Goal: Task Accomplishment & Management: Manage account settings

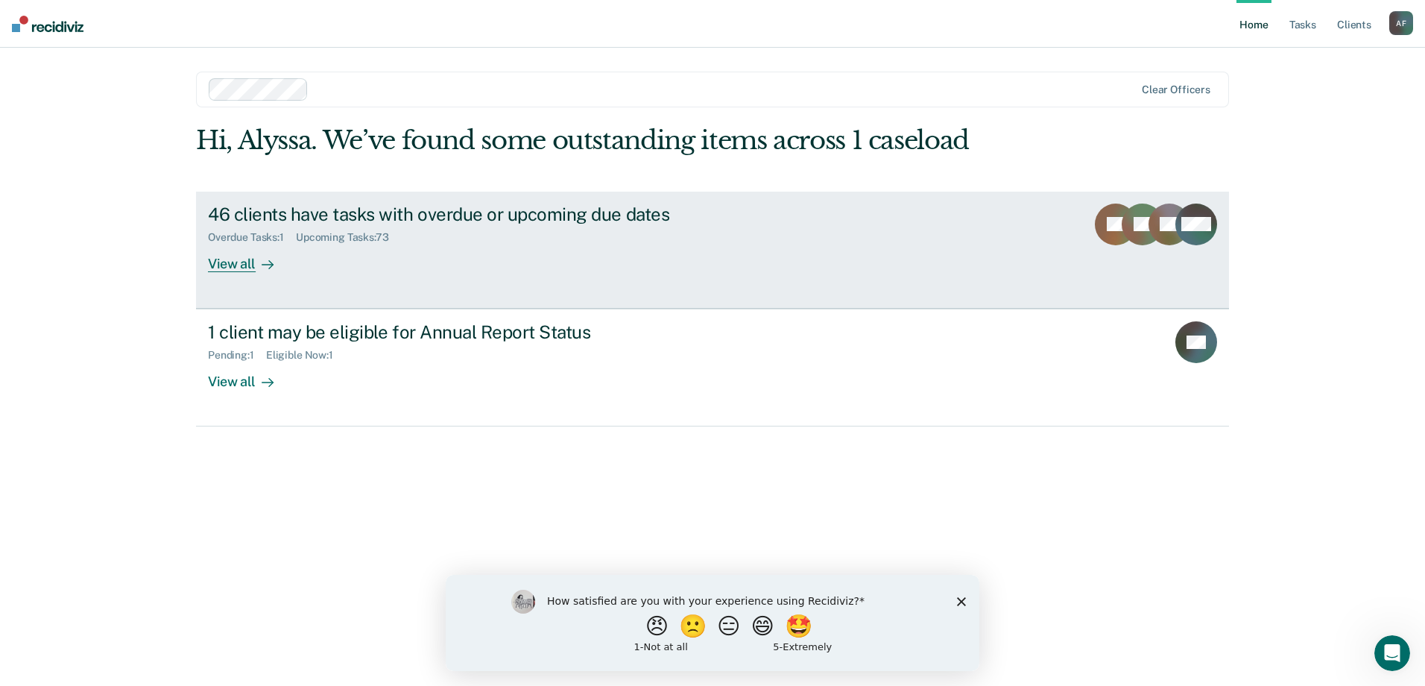
click at [572, 204] on div "46 clients have tasks with overdue or upcoming due dates" at bounding box center [469, 214] width 523 height 22
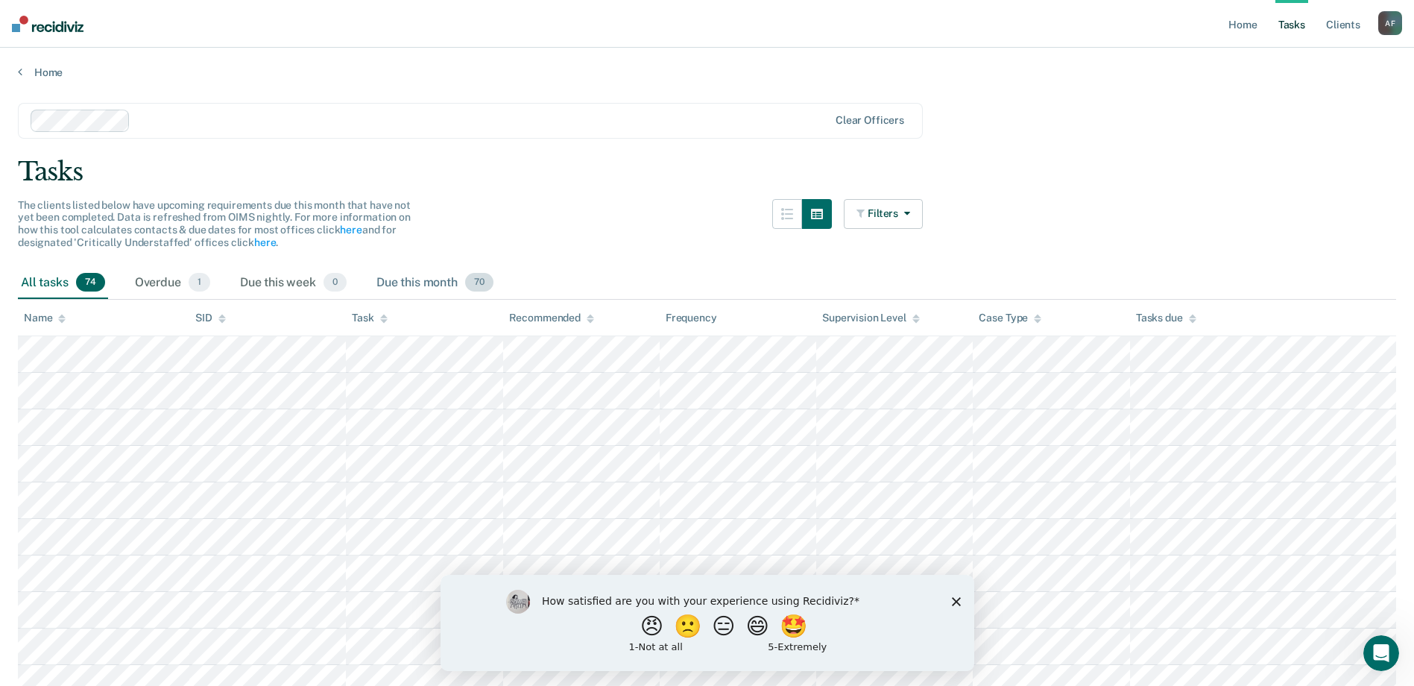
click at [409, 279] on div "Due this month 70" at bounding box center [434, 283] width 123 height 33
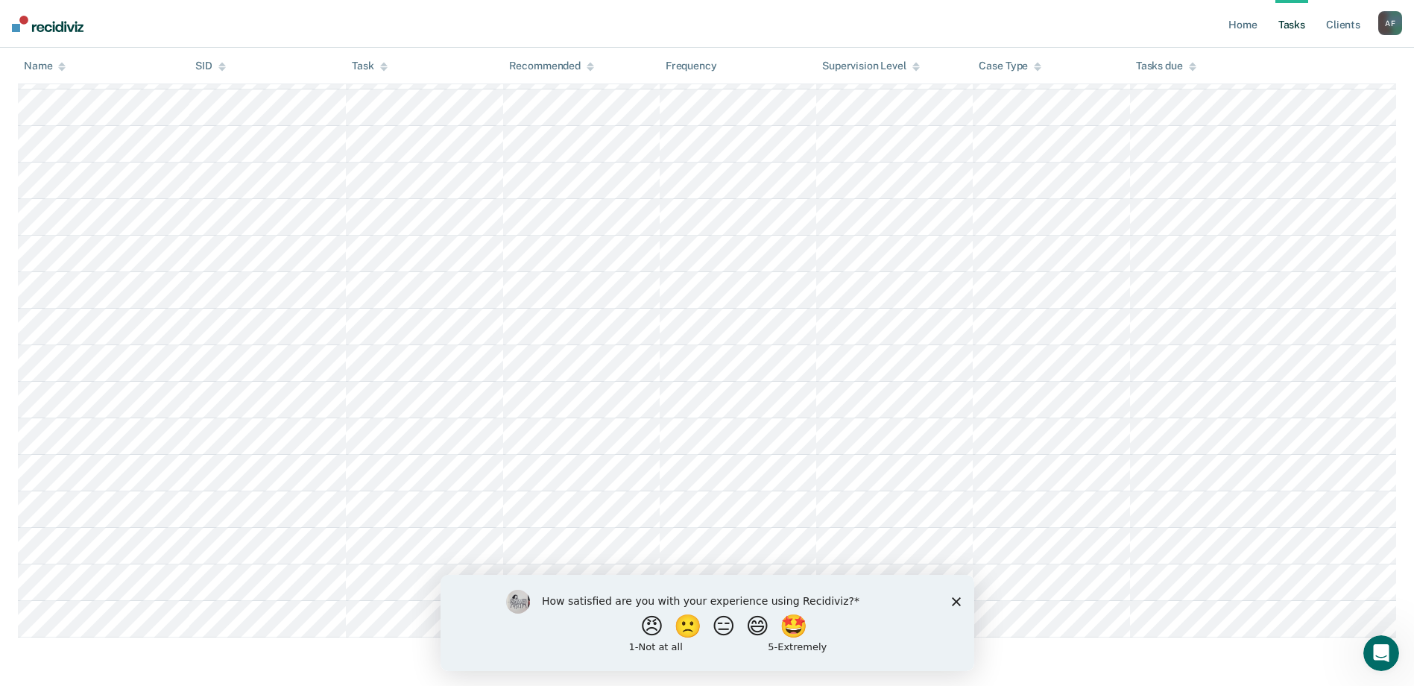
scroll to position [2266, 0]
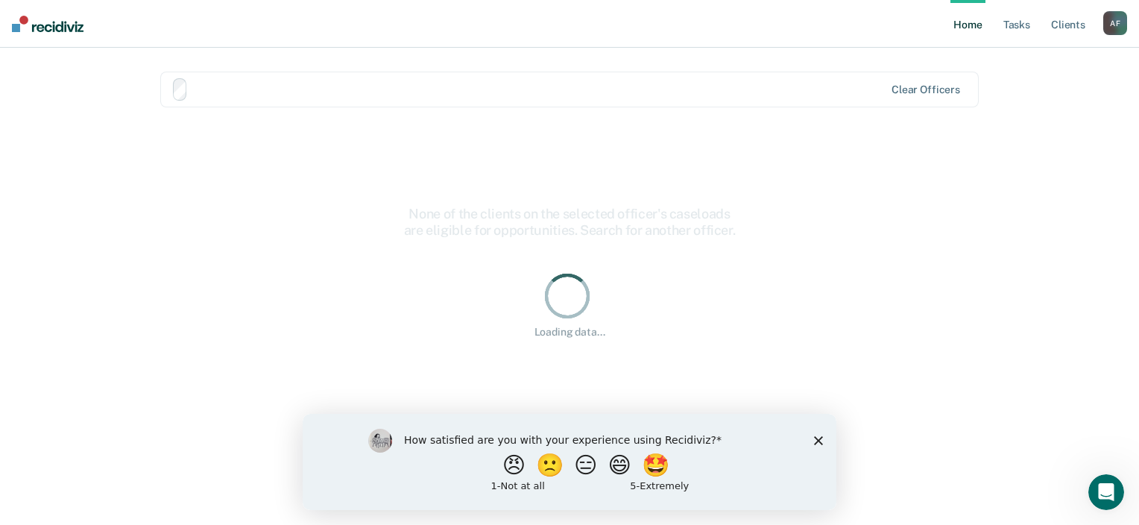
click at [810, 441] on div "How satisfied are you with your experience using Recidiviz? 😠 🙁 😑 😄 🤩 1 - Not a…" at bounding box center [570, 461] width 534 height 96
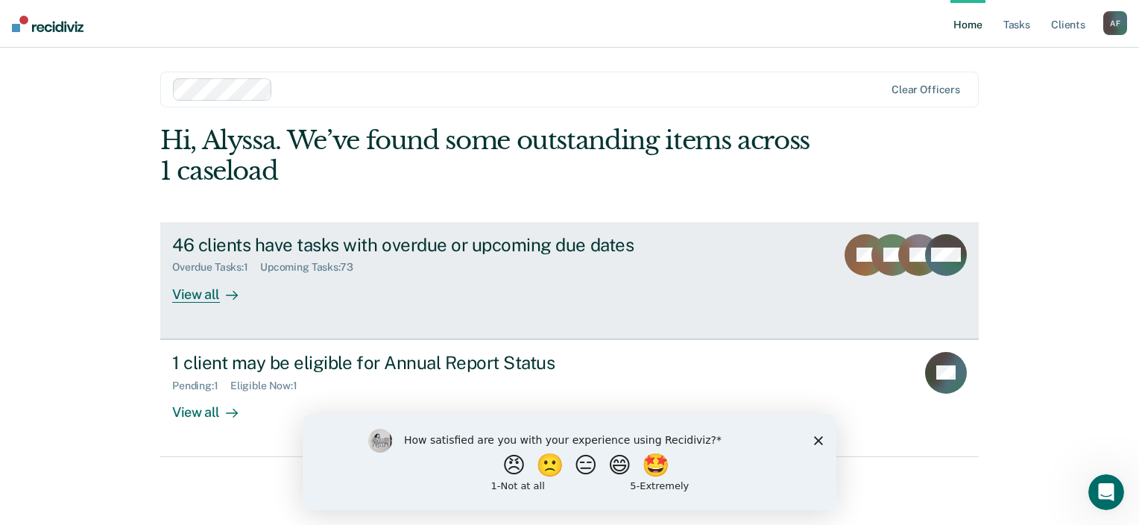
click at [493, 237] on div "46 clients have tasks with overdue or upcoming due dates" at bounding box center [433, 245] width 523 height 22
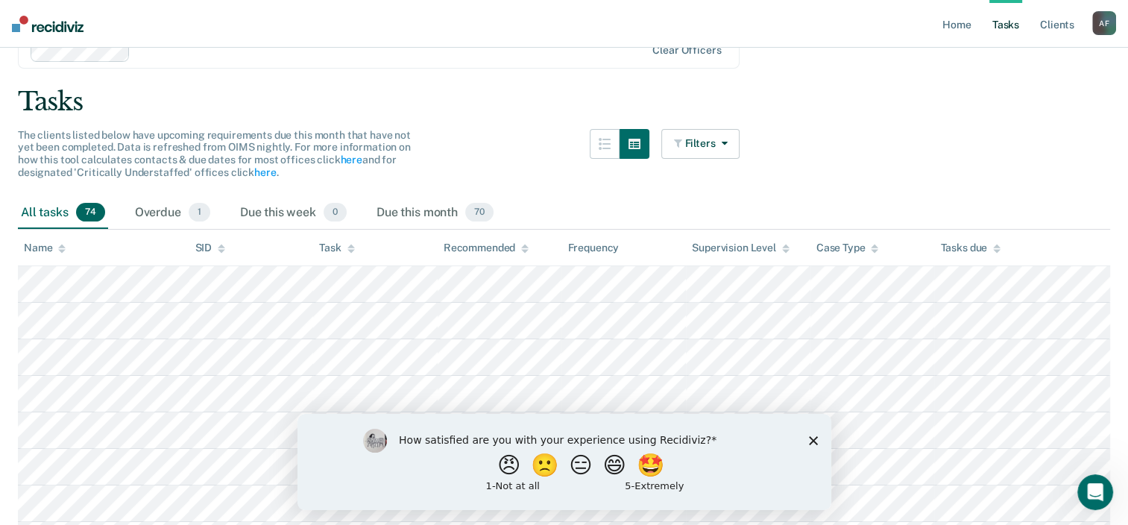
scroll to position [67, 0]
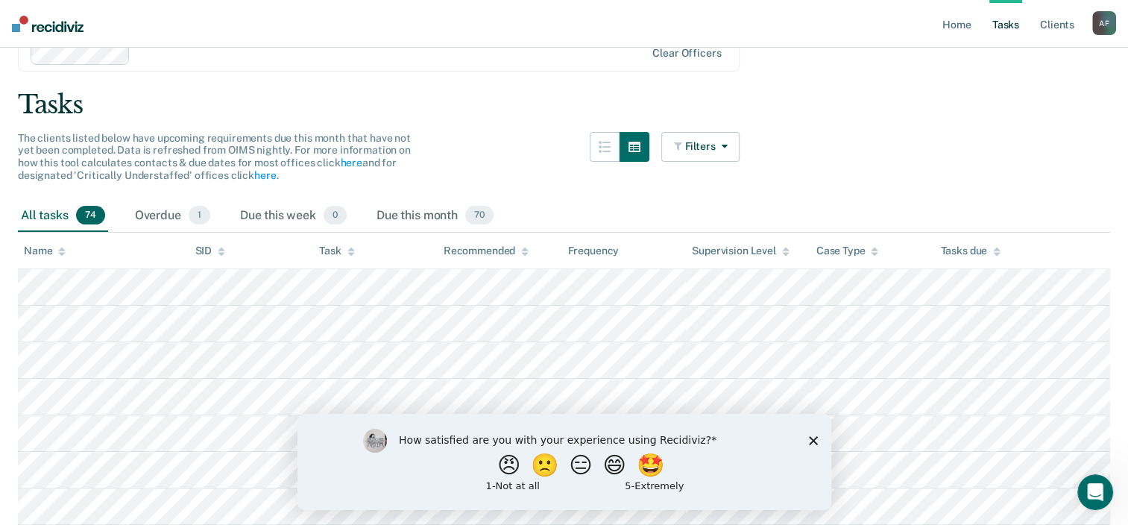
click at [48, 254] on div "Name" at bounding box center [45, 250] width 42 height 13
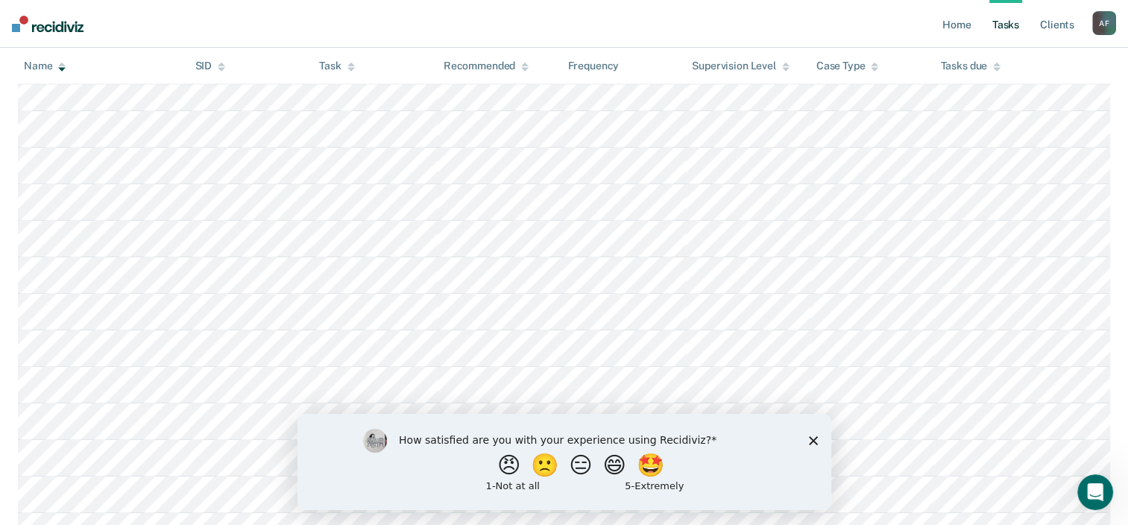
scroll to position [699, 0]
